Goal: Task Accomplishment & Management: Manage account settings

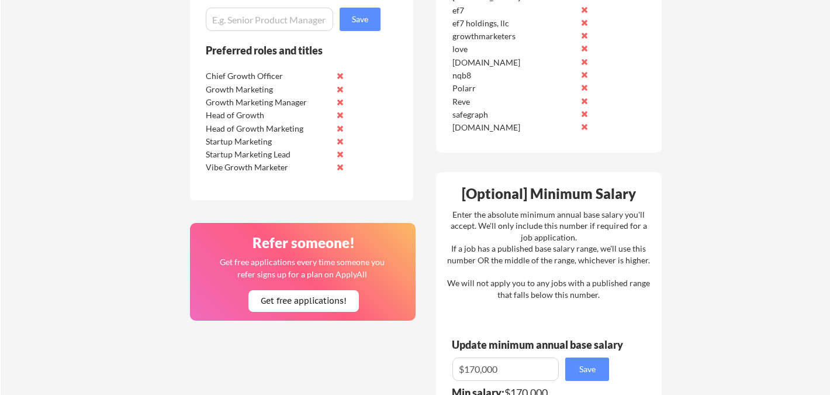
scroll to position [482, 0]
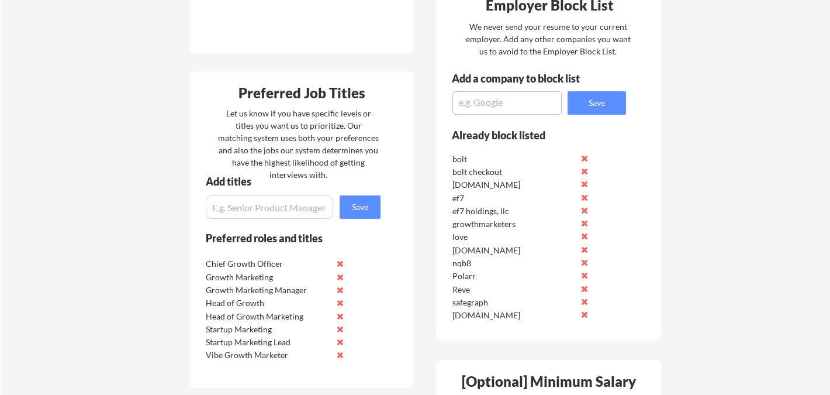
click at [496, 108] on textarea at bounding box center [507, 102] width 109 height 23
paste textarea "Vanta Lilt Solo Pump GrowthDay [PERSON_NAME] Firecrawl Corgi AI Rippling Unify …"
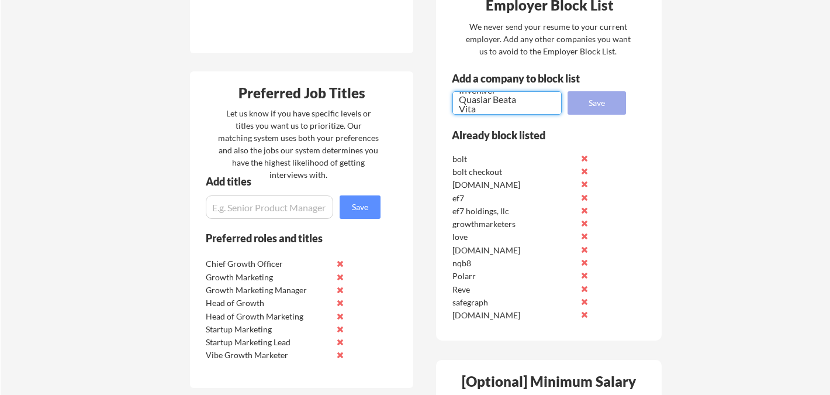
type textarea "Vanta Lilt Solo Pump GrowthDay [PERSON_NAME] Firecrawl Corgi AI Rippling Unify …"
click at [613, 96] on button "Save" at bounding box center [597, 102] width 58 height 23
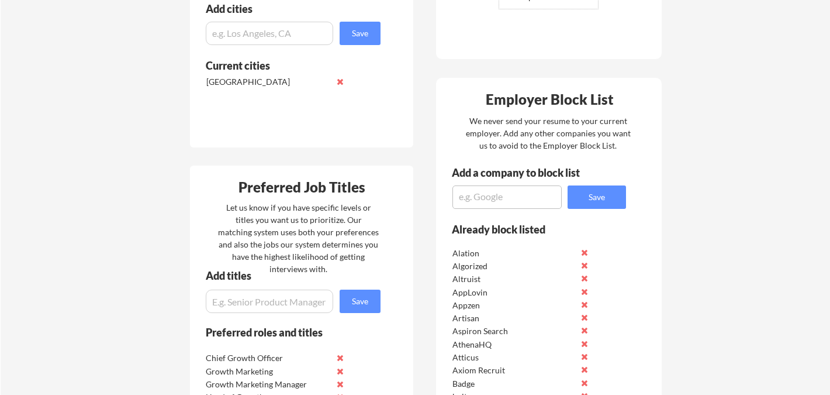
scroll to position [389, 0]
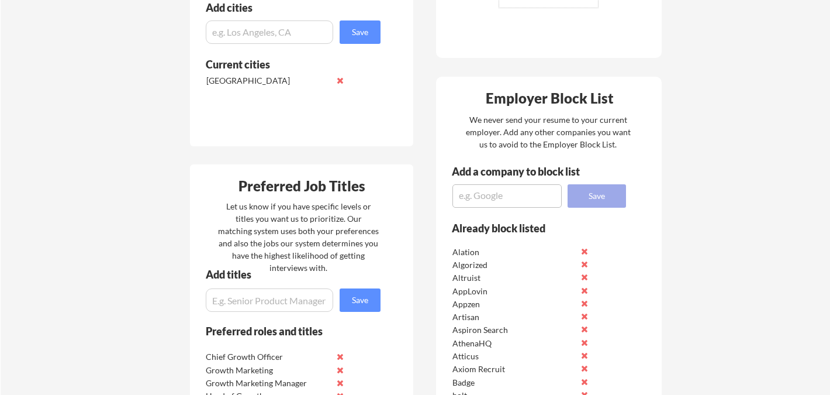
click at [595, 199] on button "Save" at bounding box center [597, 195] width 58 height 23
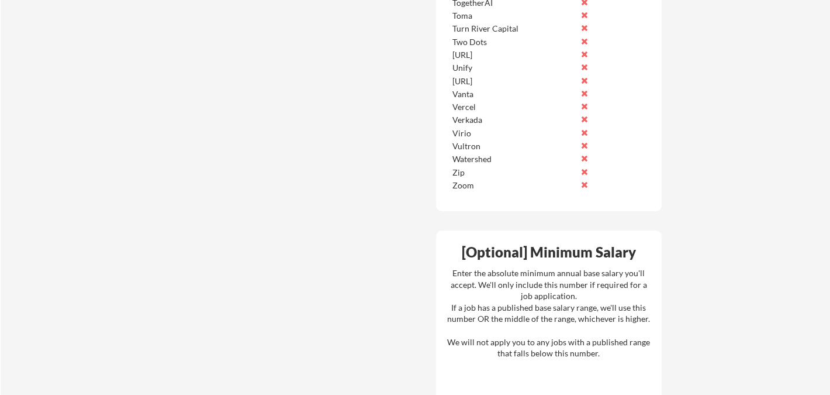
scroll to position [2691, 0]
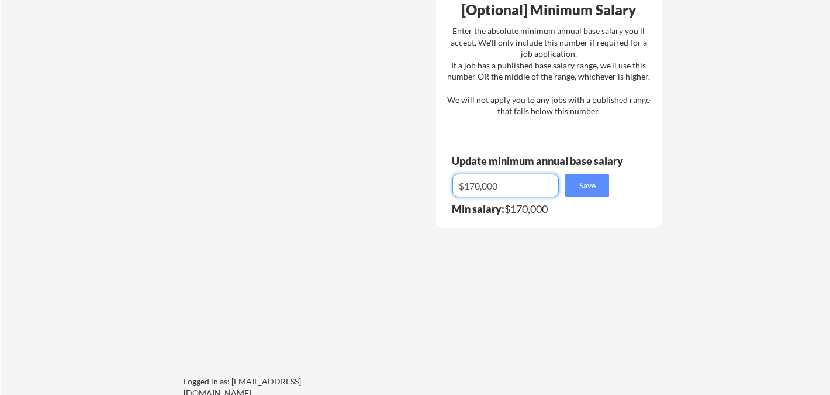
click at [504, 193] on input "input" at bounding box center [506, 185] width 106 height 23
type input "$200,000"
click at [581, 187] on button "Save" at bounding box center [588, 185] width 44 height 23
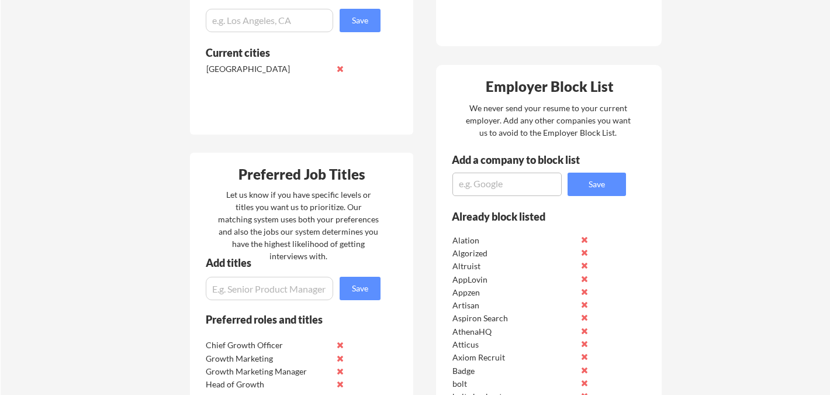
scroll to position [0, 0]
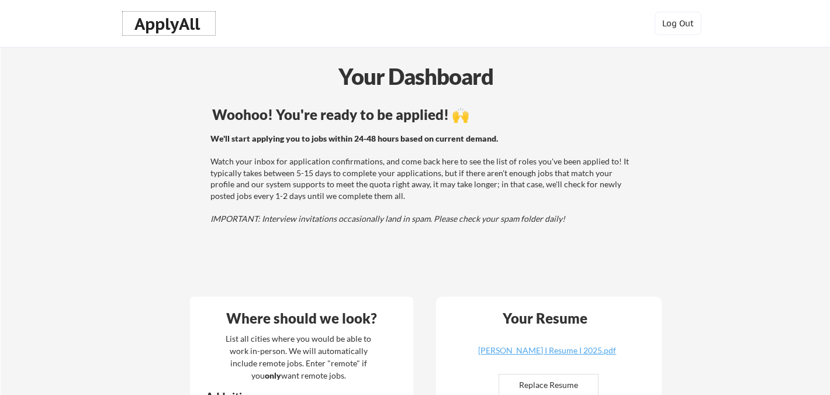
click at [184, 26] on div "ApplyAll" at bounding box center [169, 24] width 69 height 20
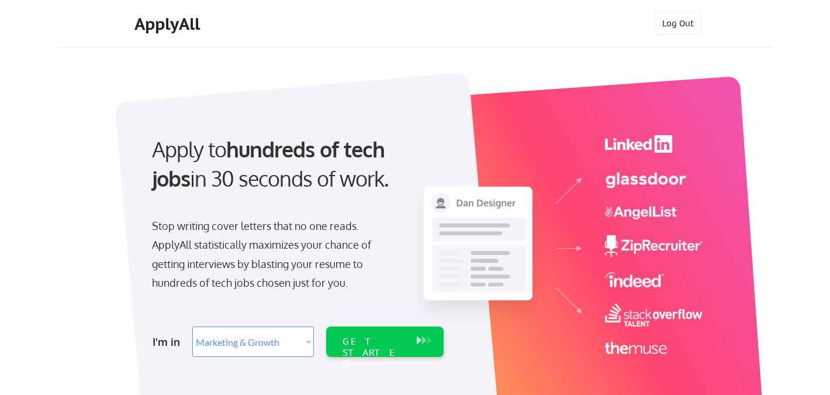
select select ""marketing___comms""
